Goal: Find contact information: Find contact information

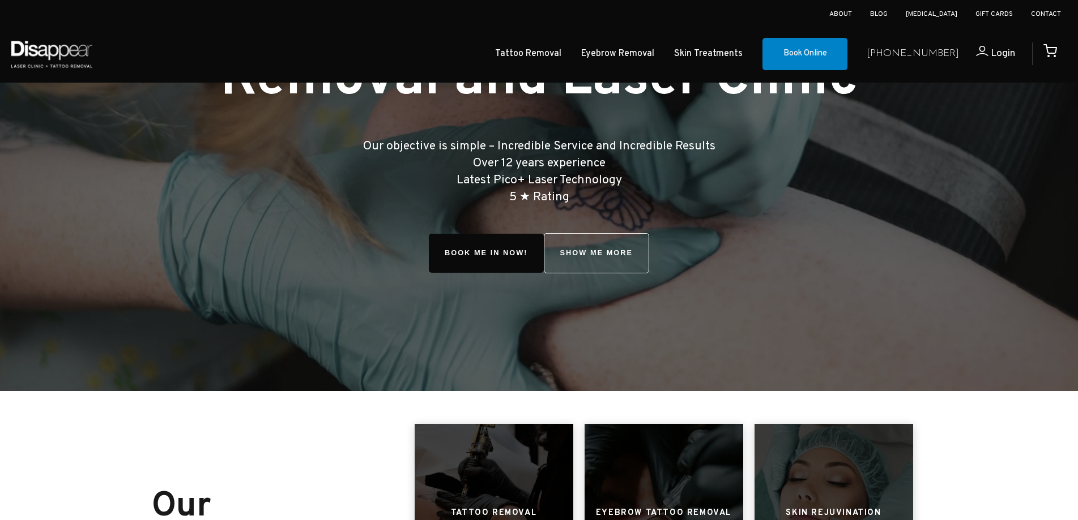
scroll to position [156, 0]
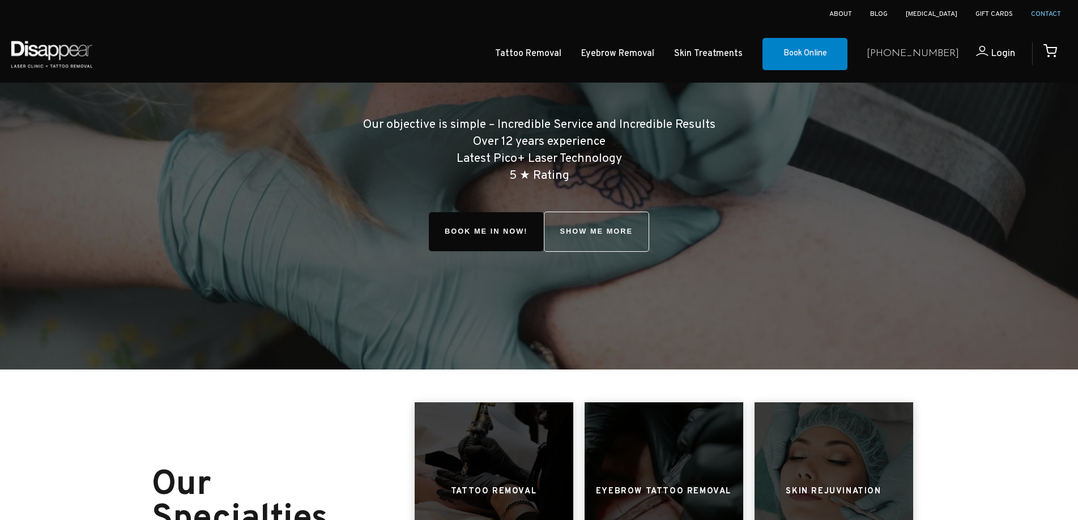
click at [1035, 13] on link "Contact" at bounding box center [1046, 14] width 30 height 9
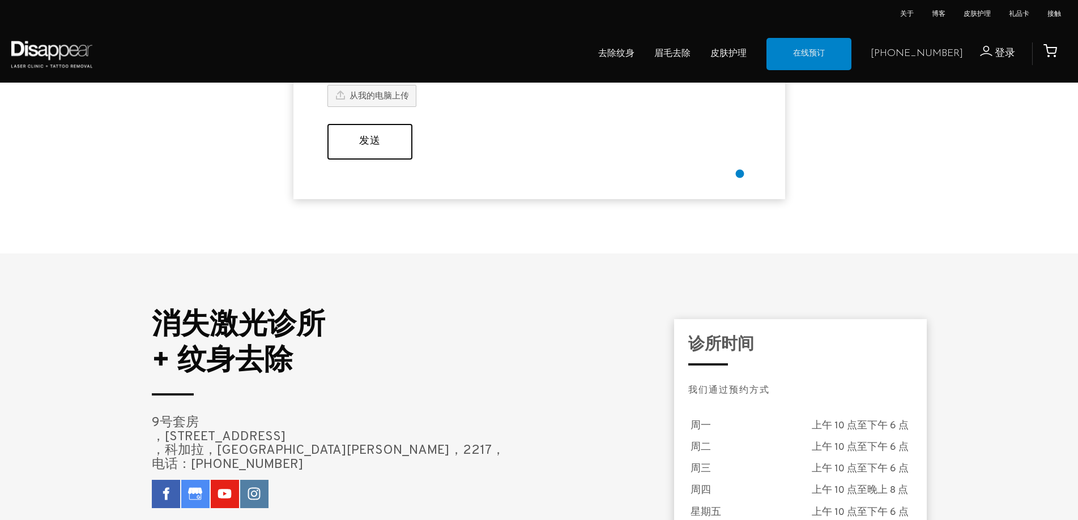
scroll to position [793, 0]
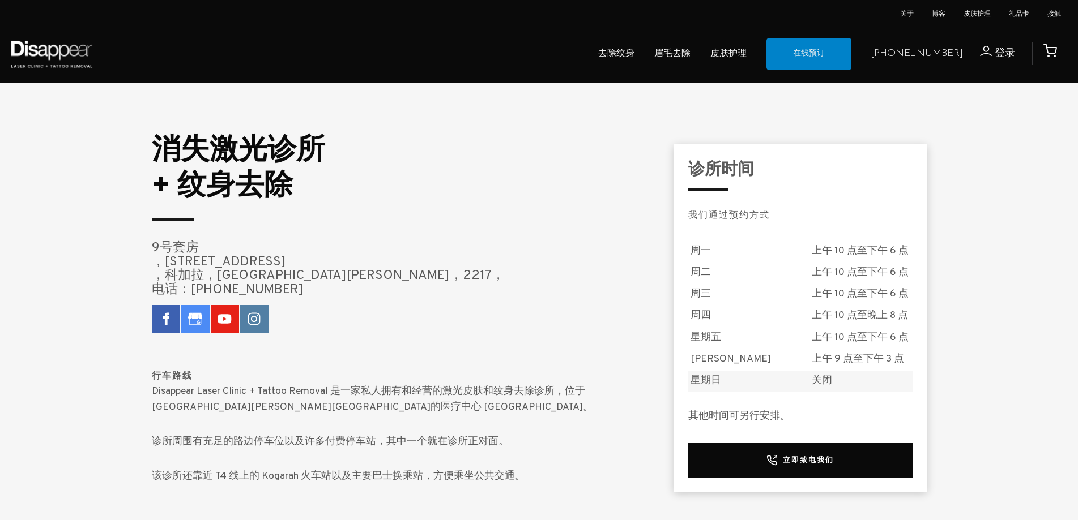
drag, startPoint x: 284, startPoint y: 291, endPoint x: 198, endPoint y: 287, distance: 86.2
click at [198, 287] on h4 "9号套房 ，[STREET_ADDRESS] ，[GEOGRAPHIC_DATA]，[GEOGRAPHIC_DATA][PERSON_NAME]，2217， …" at bounding box center [409, 270] width 514 height 56
copy font "02) 9587 8787"
